Goal: Obtain resource: Download file/media

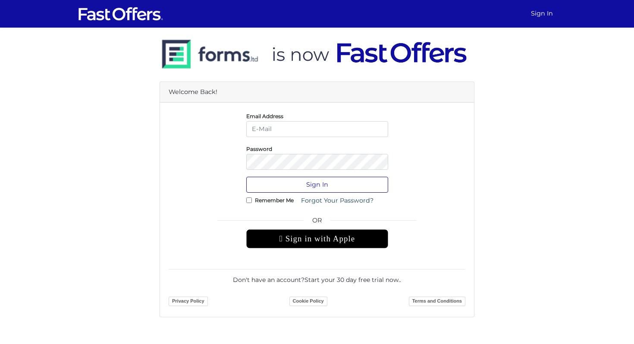
type input "[EMAIL_ADDRESS][DOMAIN_NAME]"
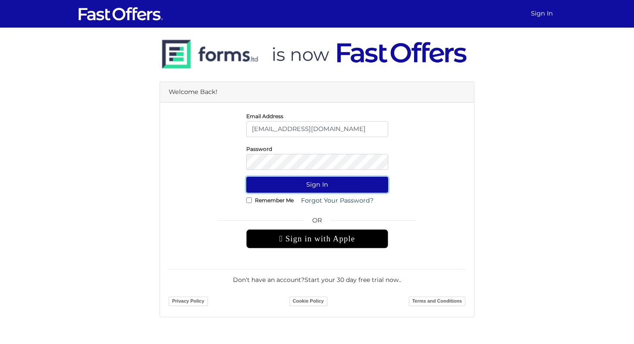
click at [321, 185] on button "Sign In" at bounding box center [317, 185] width 142 height 16
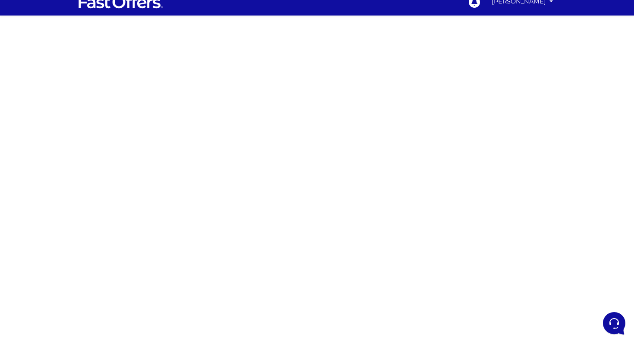
scroll to position [14, 0]
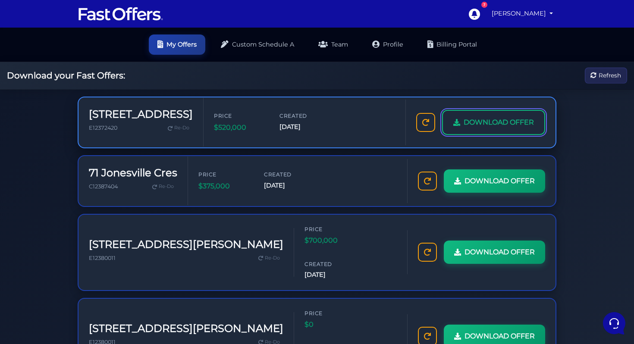
click at [485, 125] on span "DOWNLOAD OFFER" at bounding box center [499, 122] width 70 height 11
